Goal: Information Seeking & Learning: Learn about a topic

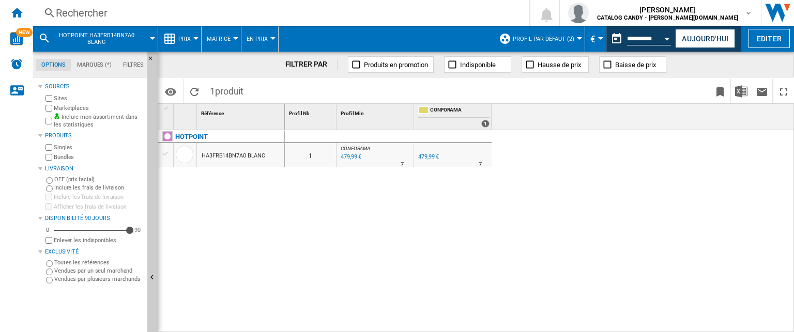
click at [88, 14] on div "Rechercher" at bounding box center [279, 13] width 447 height 14
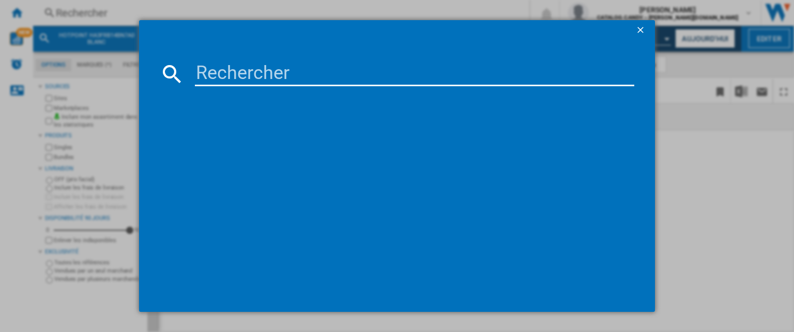
click at [216, 78] on input at bounding box center [414, 74] width 439 height 25
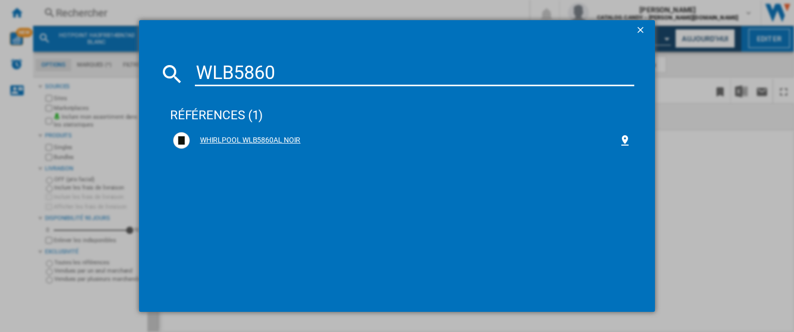
type input "WLB5860"
click at [254, 138] on div "WHIRLPOOL WLB5860AL NOIR" at bounding box center [404, 140] width 429 height 10
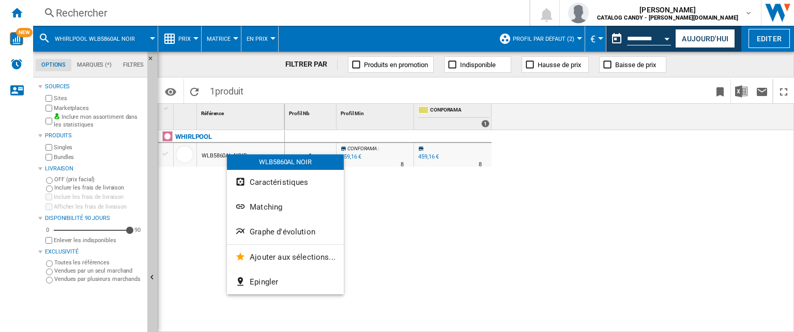
click at [569, 37] on div at bounding box center [397, 166] width 794 height 332
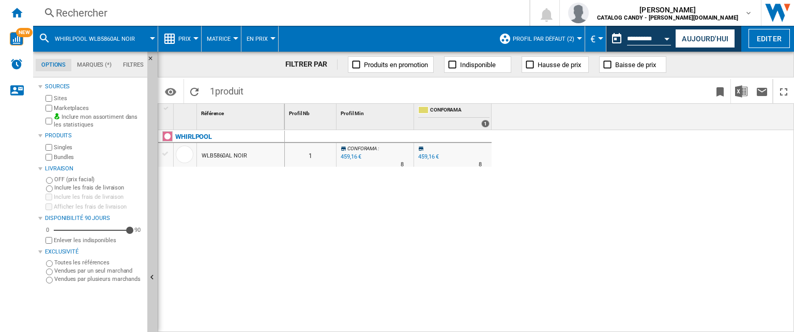
click at [569, 38] on span "Profil par défaut (2)" at bounding box center [544, 39] width 62 height 7
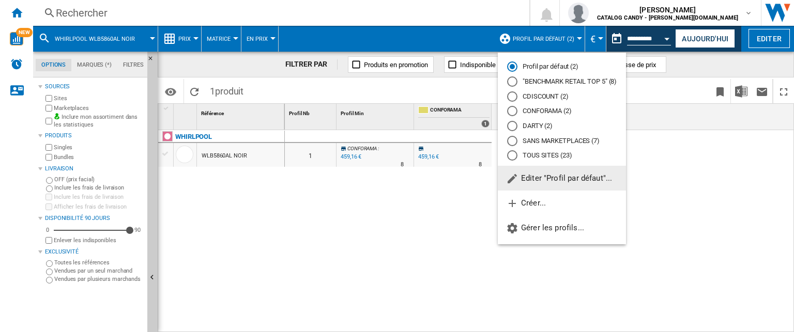
drag, startPoint x: 511, startPoint y: 155, endPoint x: 497, endPoint y: 156, distance: 14.0
click at [511, 155] on div "TOUS SITES (23)" at bounding box center [512, 155] width 10 height 10
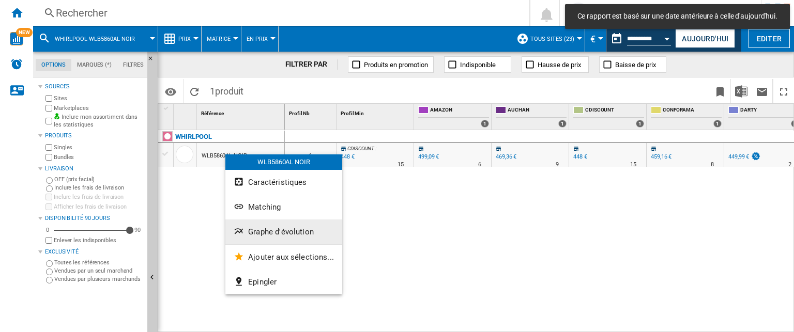
click at [276, 230] on span "Graphe d'évolution" at bounding box center [281, 231] width 66 height 9
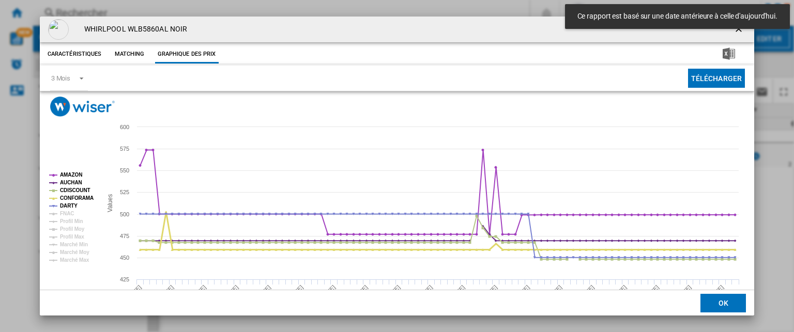
click at [72, 200] on tspan "CONFORAMA" at bounding box center [77, 198] width 34 height 6
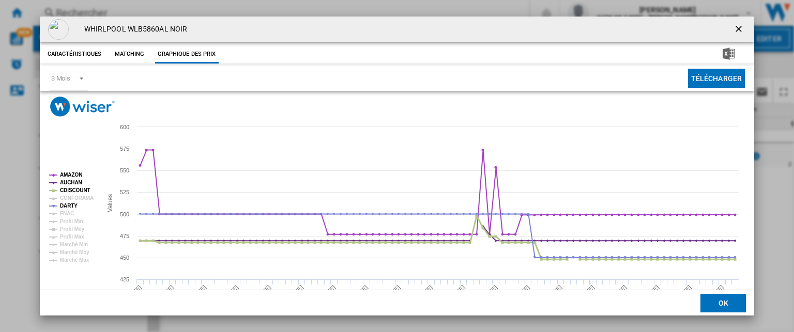
click at [69, 190] on tspan "CDISCOUNT" at bounding box center [75, 191] width 31 height 6
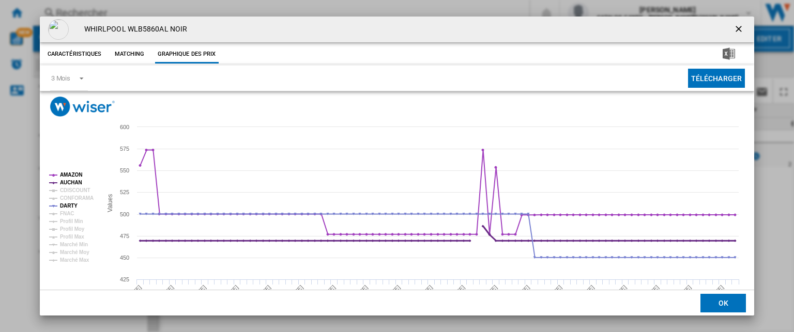
click at [67, 182] on tspan "AUCHAN" at bounding box center [71, 183] width 22 height 6
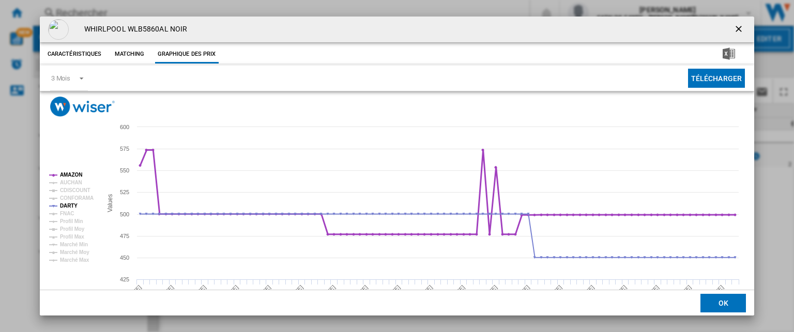
click at [68, 172] on tspan "AMAZON" at bounding box center [71, 175] width 22 height 6
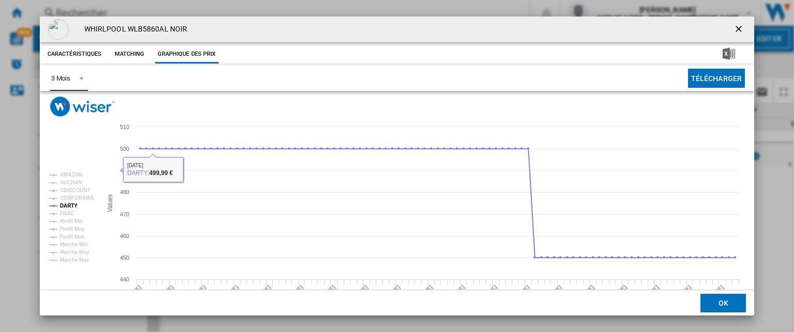
click at [73, 80] on span "Product popup" at bounding box center [78, 77] width 12 height 9
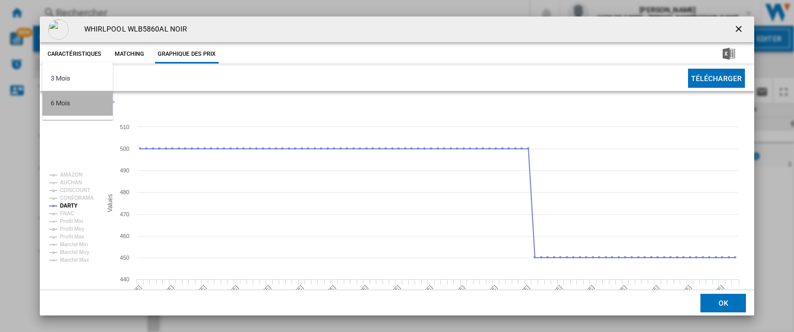
click at [80, 106] on md-option "6 Mois" at bounding box center [77, 103] width 70 height 25
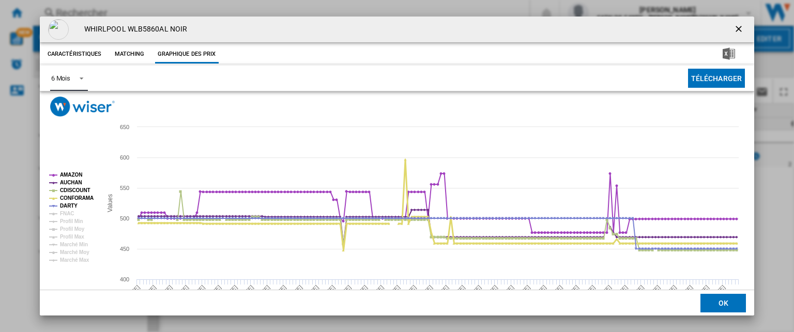
click at [71, 196] on tspan "CONFORAMA" at bounding box center [77, 198] width 34 height 6
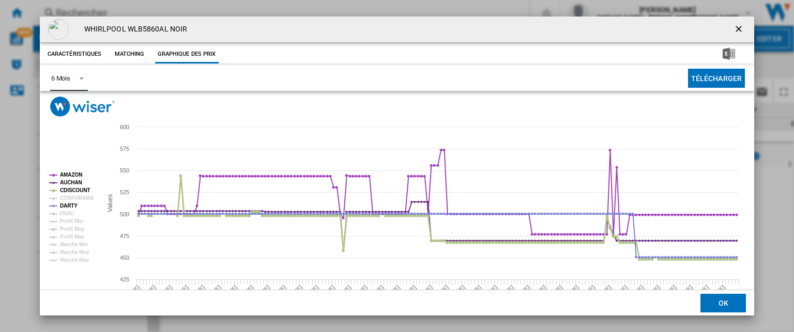
click at [70, 188] on tspan "CDISCOUNT" at bounding box center [75, 191] width 31 height 6
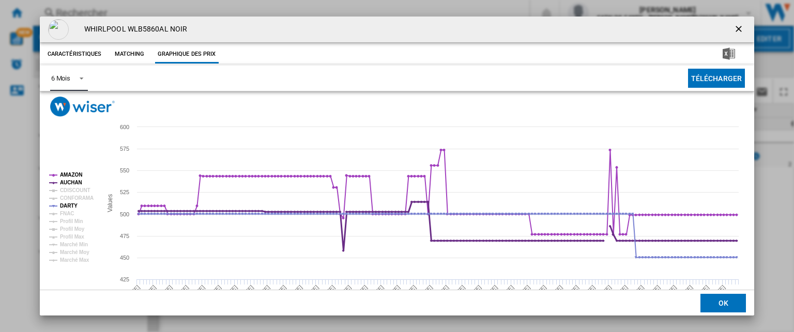
click at [68, 180] on tspan "AUCHAN" at bounding box center [71, 183] width 22 height 6
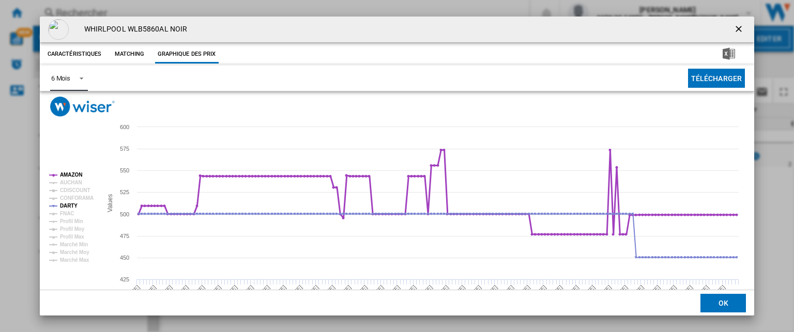
click at [69, 174] on tspan "AMAZON" at bounding box center [71, 175] width 22 height 6
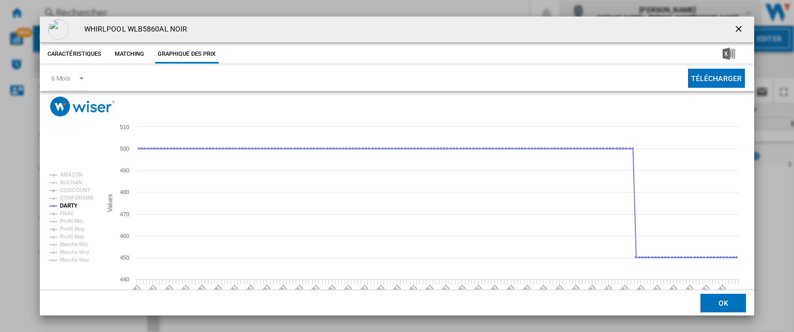
drag, startPoint x: 735, startPoint y: 32, endPoint x: 684, endPoint y: 19, distance: 52.3
click at [735, 31] on ng-md-icon "getI18NText('BUTTONS.CLOSE_DIALOG')" at bounding box center [740, 30] width 12 height 12
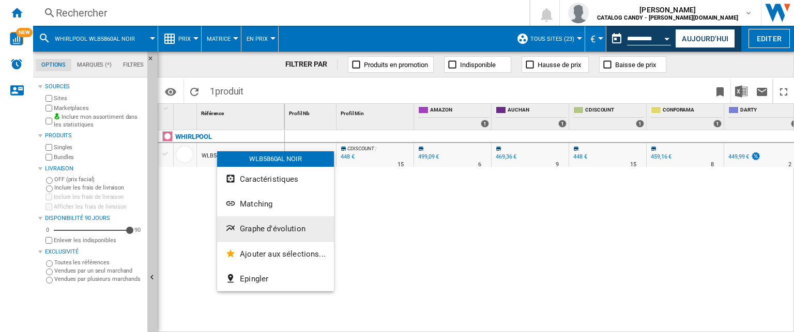
click at [280, 229] on span "Graphe d'évolution" at bounding box center [273, 228] width 66 height 9
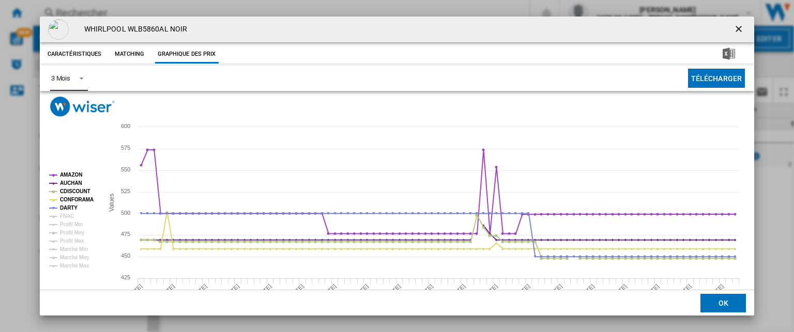
click at [76, 81] on span "Product popup" at bounding box center [78, 77] width 12 height 9
click at [78, 101] on md-option "6 Mois" at bounding box center [77, 103] width 70 height 25
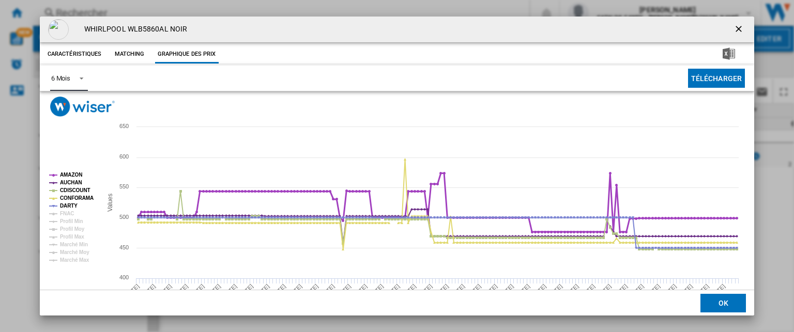
click at [72, 175] on tspan "AMAZON" at bounding box center [71, 175] width 22 height 6
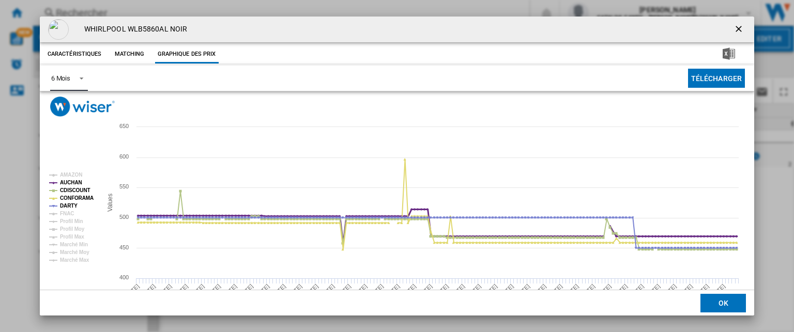
click at [70, 182] on tspan "AUCHAN" at bounding box center [71, 183] width 22 height 6
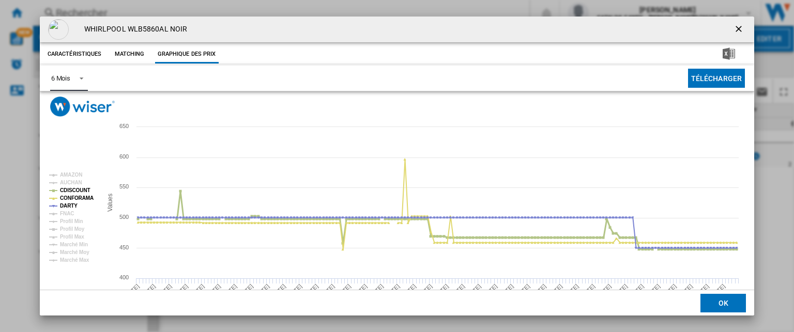
click at [70, 190] on tspan "CDISCOUNT" at bounding box center [75, 191] width 31 height 6
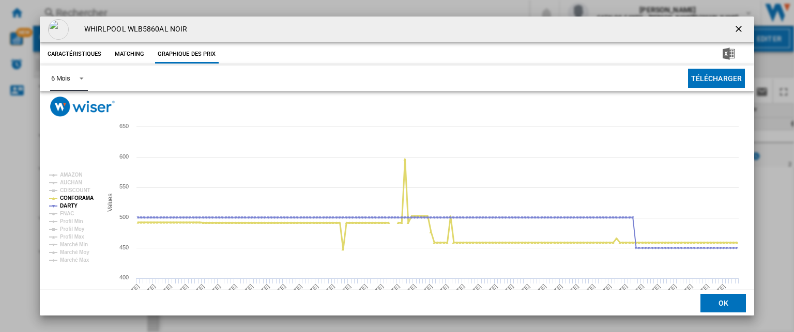
click at [71, 196] on tspan "CONFORAMA" at bounding box center [77, 198] width 34 height 6
